Goal: Browse casually

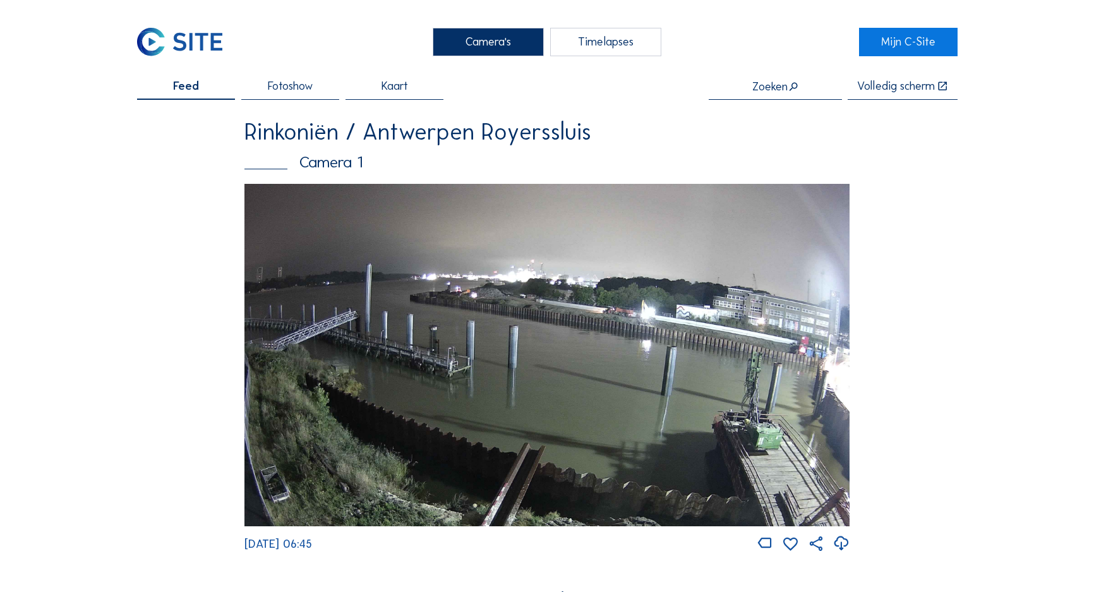
scroll to position [1910, 0]
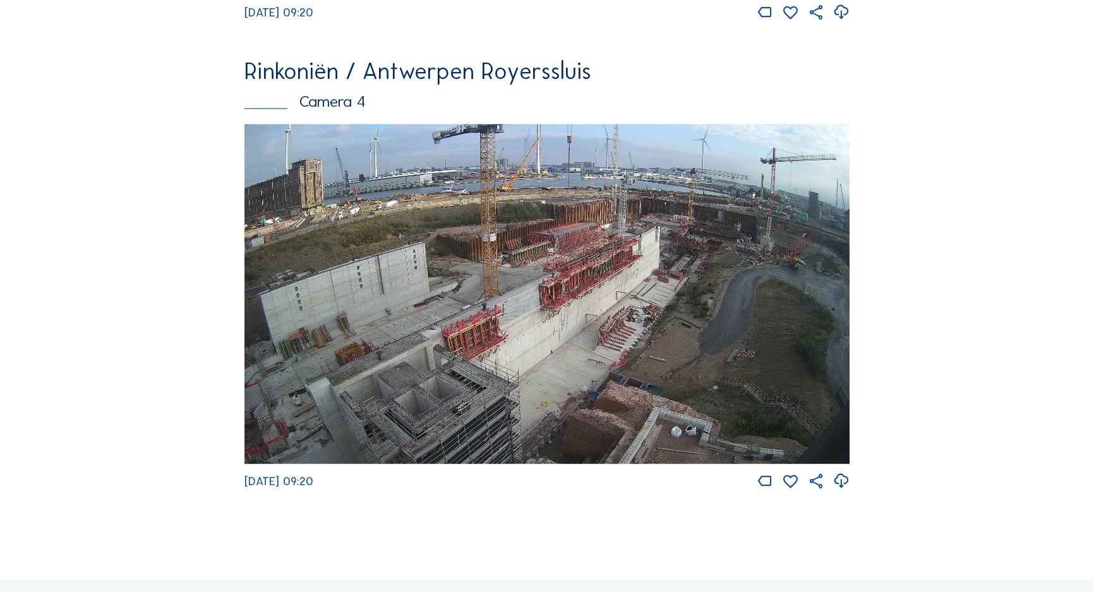
scroll to position [1565, 0]
